Goal: Information Seeking & Learning: Learn about a topic

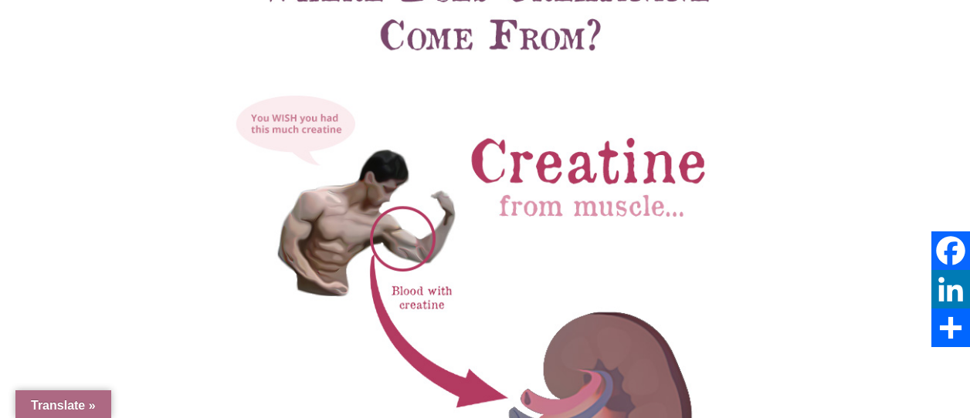
select select "Language Translate Widget"
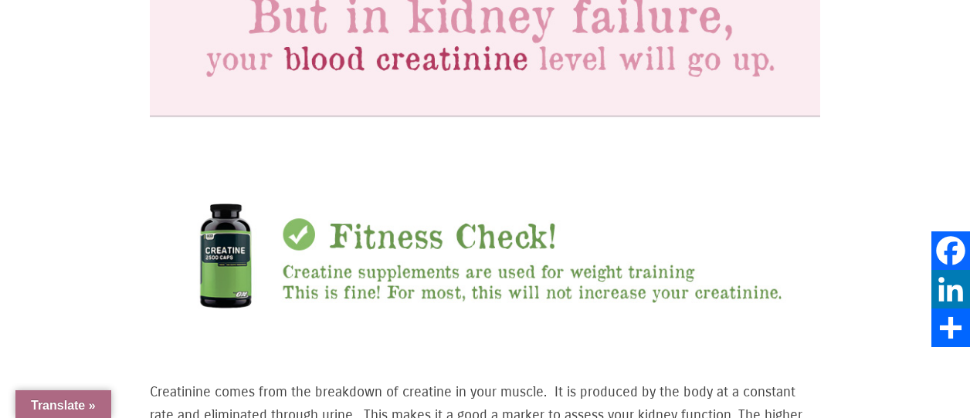
scroll to position [1621, 0]
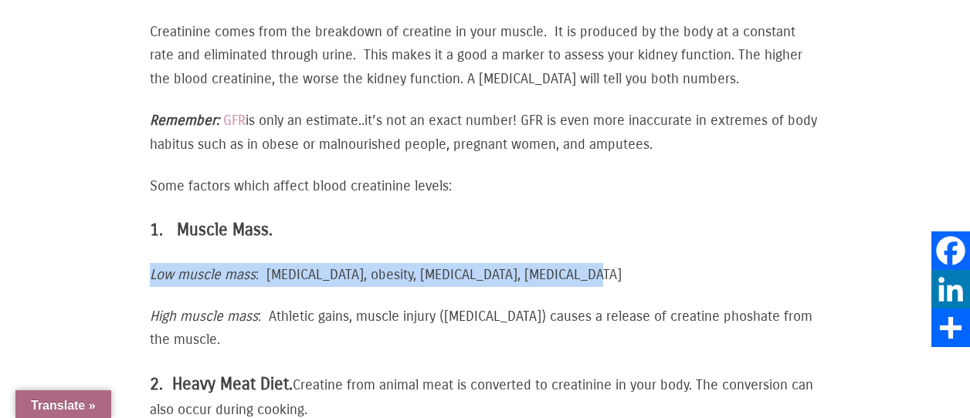
drag, startPoint x: 147, startPoint y: 260, endPoint x: 644, endPoint y: 260, distance: 496.4
copy p "Low muscle mass : [MEDICAL_DATA], obesity, [MEDICAL_DATA], [MEDICAL_DATA]"
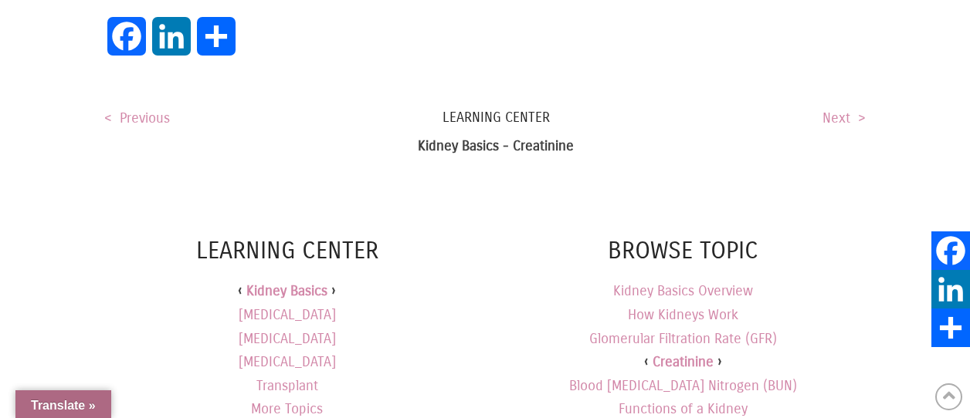
scroll to position [2342, 0]
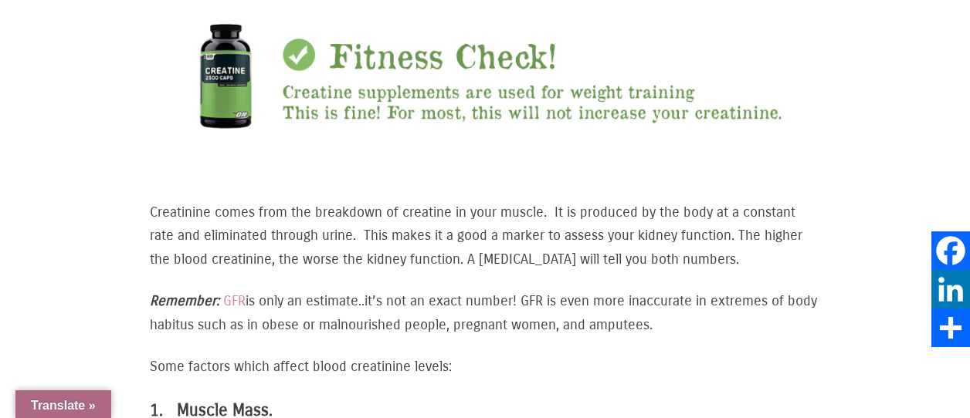
scroll to position [1261, 0]
